Goal: Task Accomplishment & Management: Manage account settings

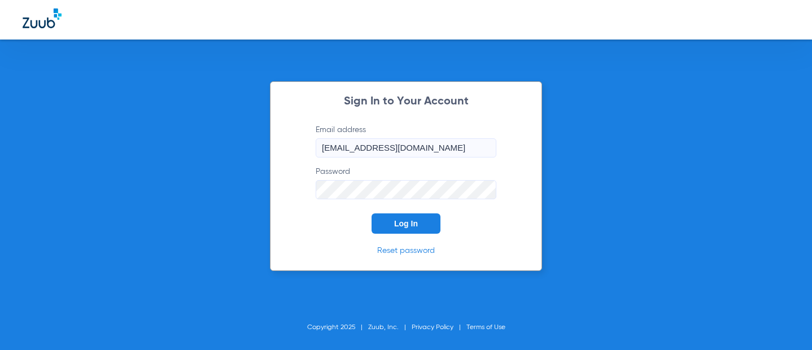
click at [409, 218] on button "Log In" at bounding box center [405, 223] width 69 height 20
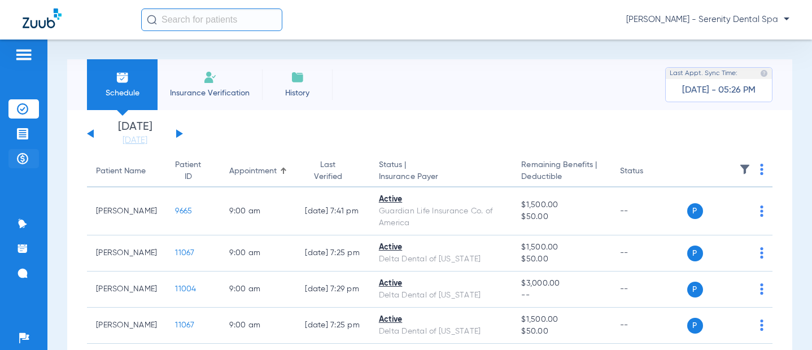
click at [26, 158] on img at bounding box center [22, 158] width 11 height 11
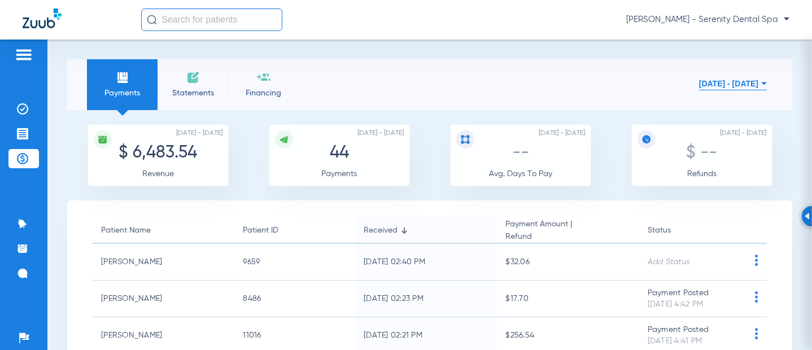
click at [705, 82] on button "[DATE] - [DATE]" at bounding box center [733, 83] width 68 height 23
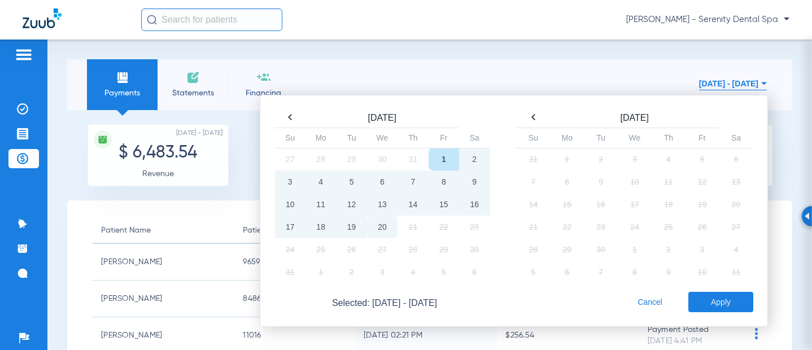
click at [374, 229] on td "20" at bounding box center [382, 227] width 30 height 23
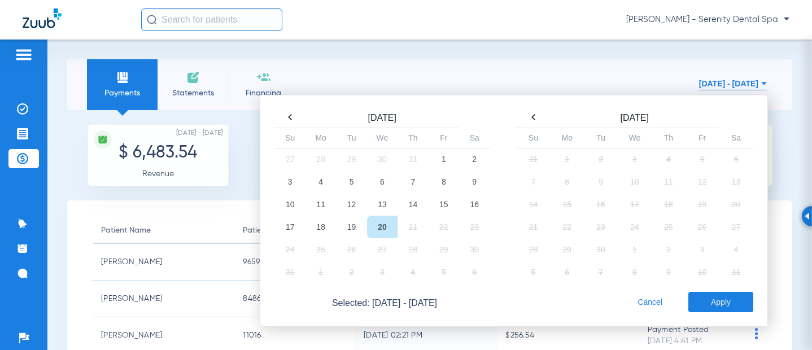
click at [374, 229] on td "20" at bounding box center [382, 227] width 30 height 23
click at [720, 305] on button "Apply" at bounding box center [720, 302] width 65 height 20
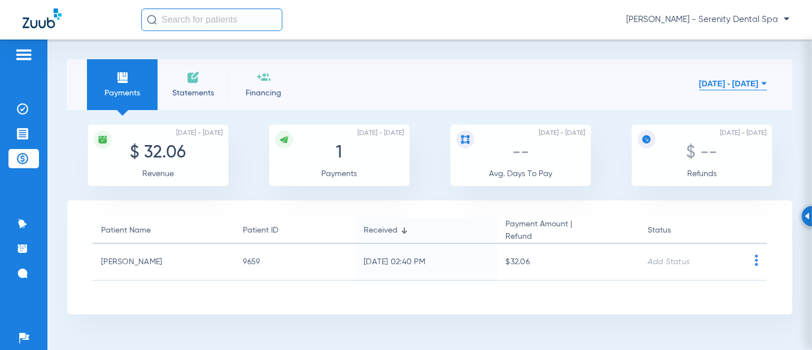
click at [117, 84] on img at bounding box center [123, 78] width 14 height 14
drag, startPoint x: 148, startPoint y: 77, endPoint x: 716, endPoint y: 323, distance: 619.6
click at [716, 323] on div "Payments Statements Financing [DATE] - [DATE] [DATE] Su Mo Tu We Th Fr Sa 27 28…" at bounding box center [429, 195] width 764 height 310
